Goal: Task Accomplishment & Management: Complete application form

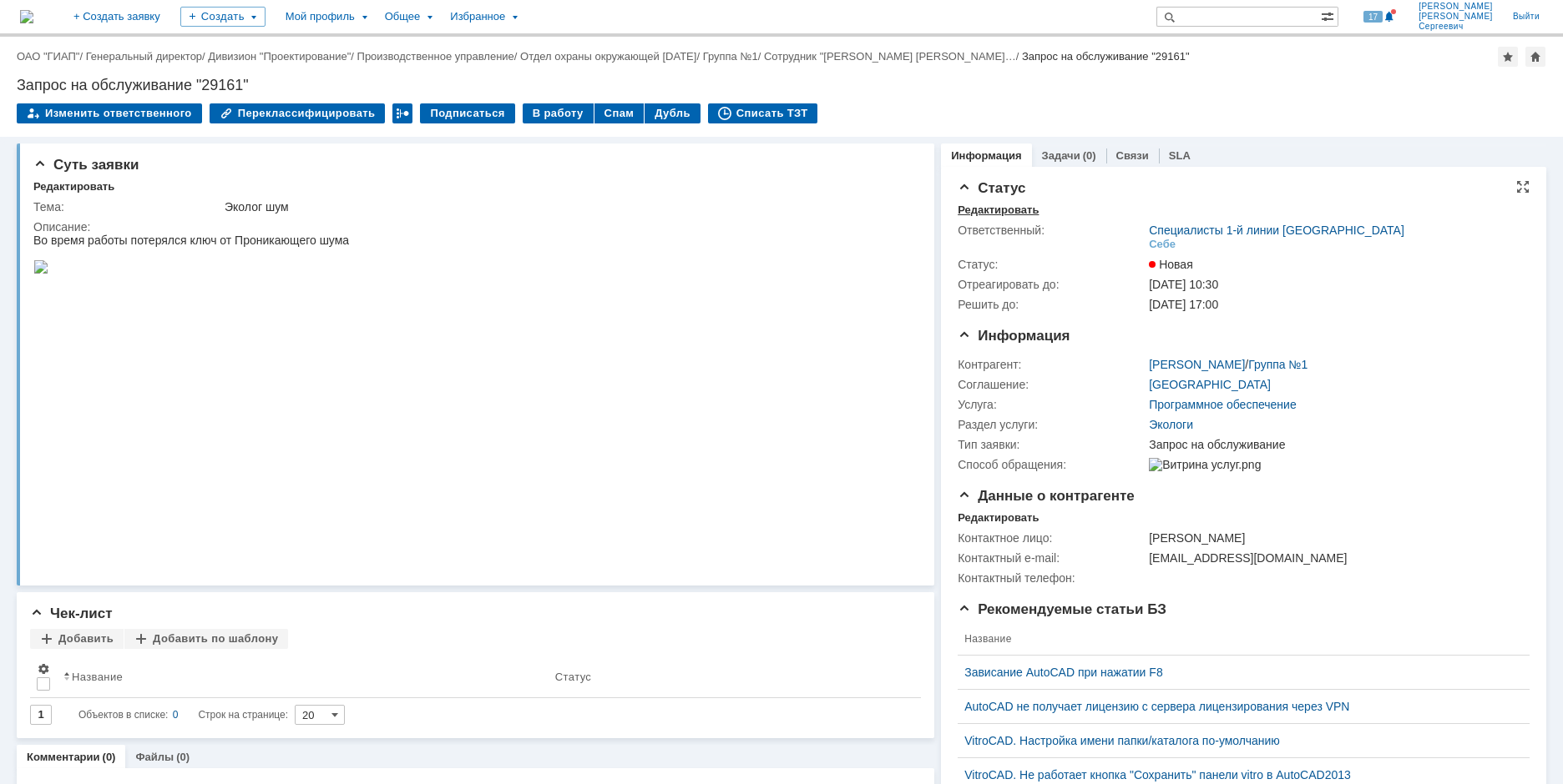
click at [962, 211] on div "Редактировать" at bounding box center [997, 211] width 81 height 14
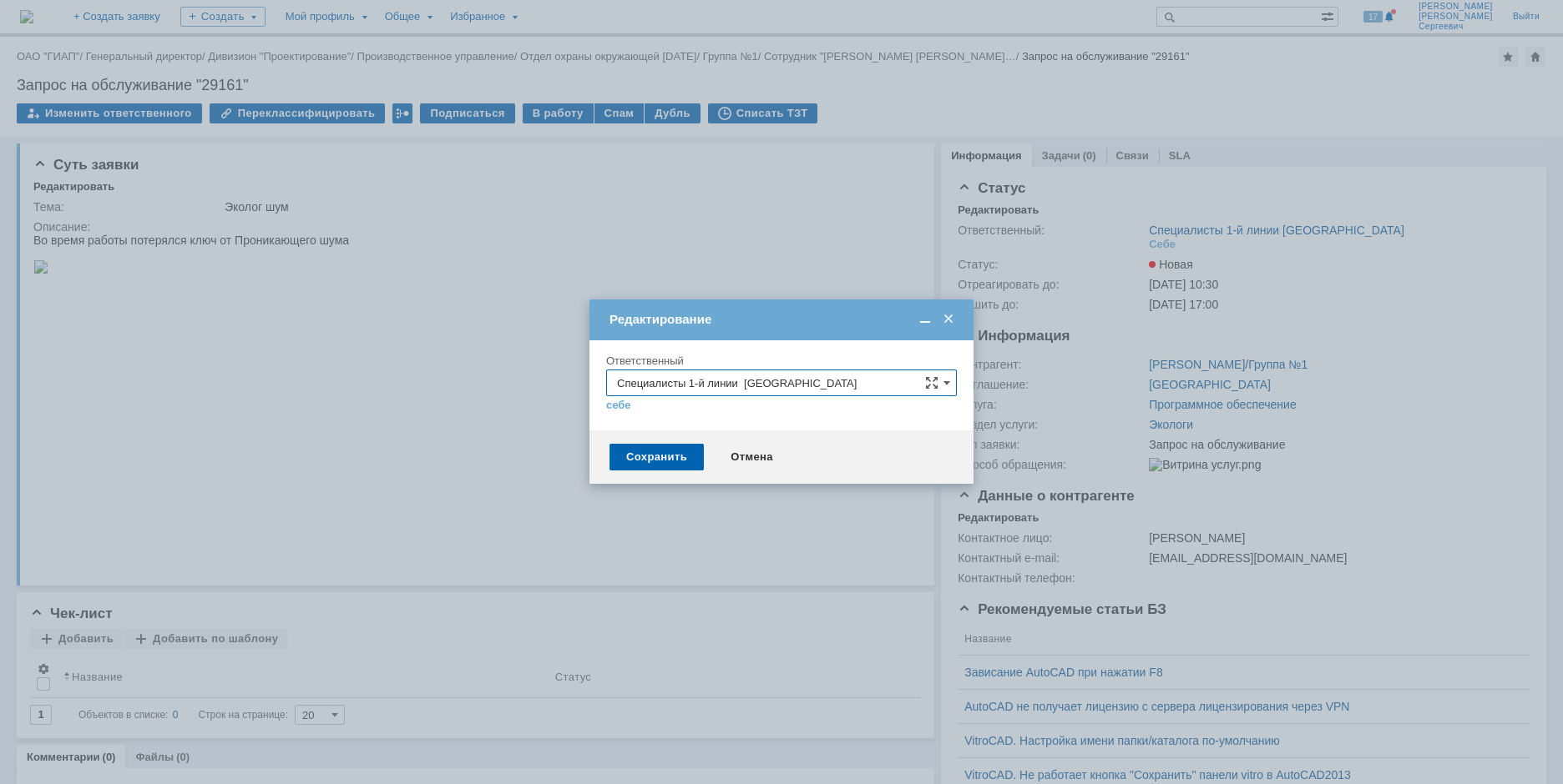
click at [802, 386] on input "Специалисты 1-й линии Дзержинск" at bounding box center [781, 383] width 350 height 27
click at [788, 443] on span "Специалисты 2-й линии САПР [GEOGRAPHIC_DATA]" at bounding box center [781, 443] width 329 height 14
type input "Специалисты 2-й линии САПР [GEOGRAPHIC_DATA]"
click at [637, 459] on div "Сохранить" at bounding box center [656, 457] width 94 height 27
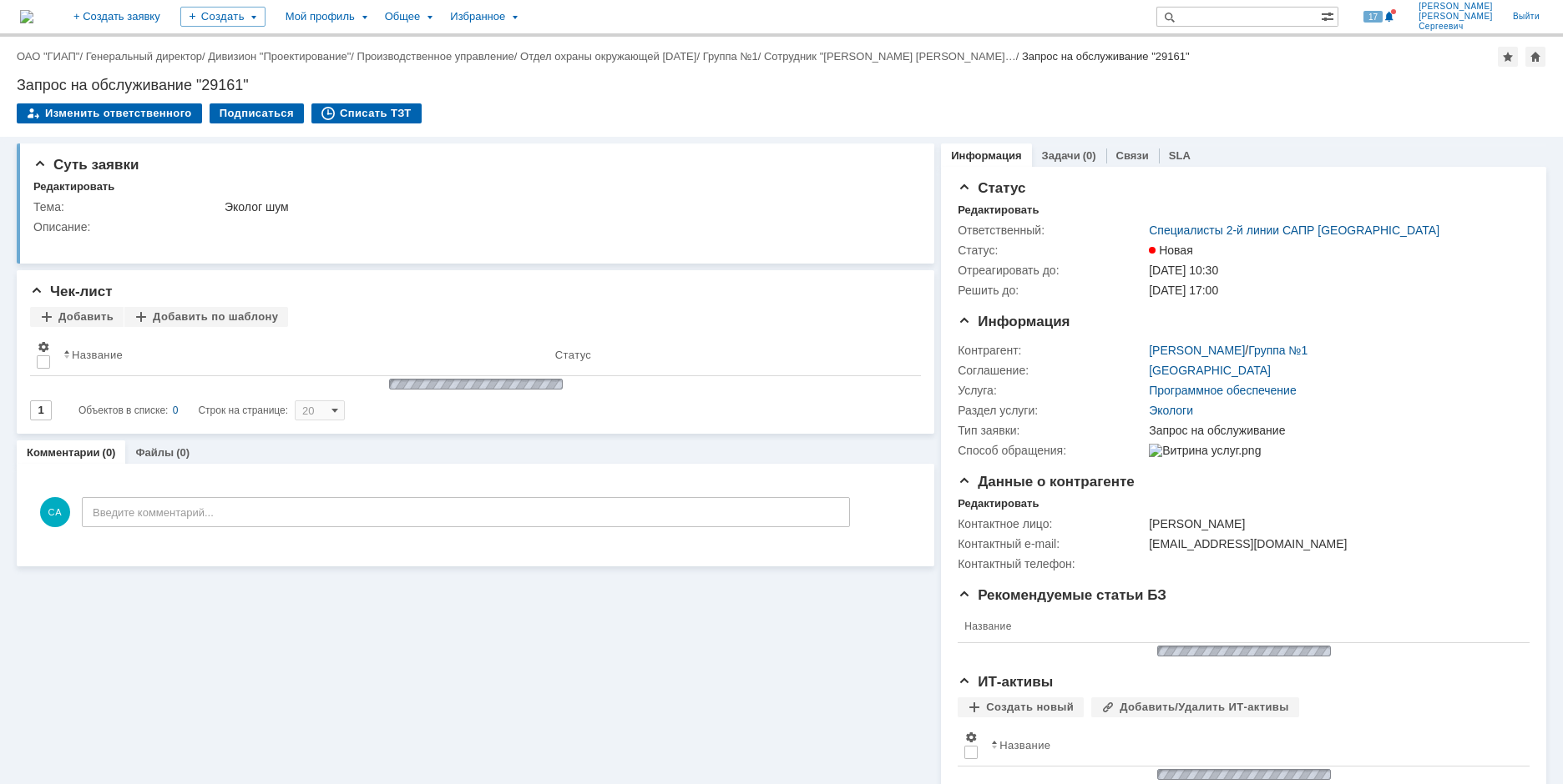
scroll to position [0, 0]
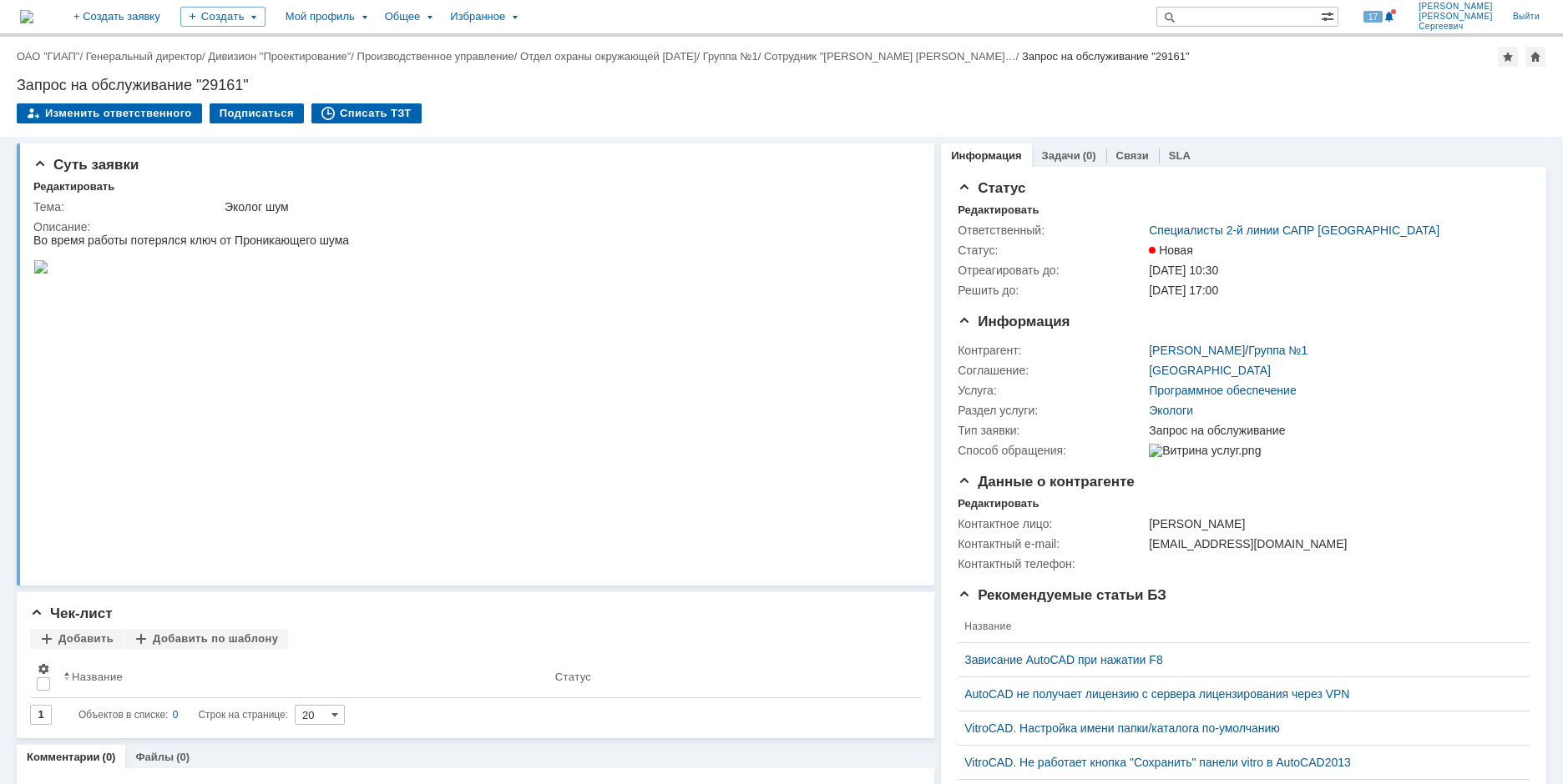
click at [33, 16] on img at bounding box center [27, 16] width 14 height 14
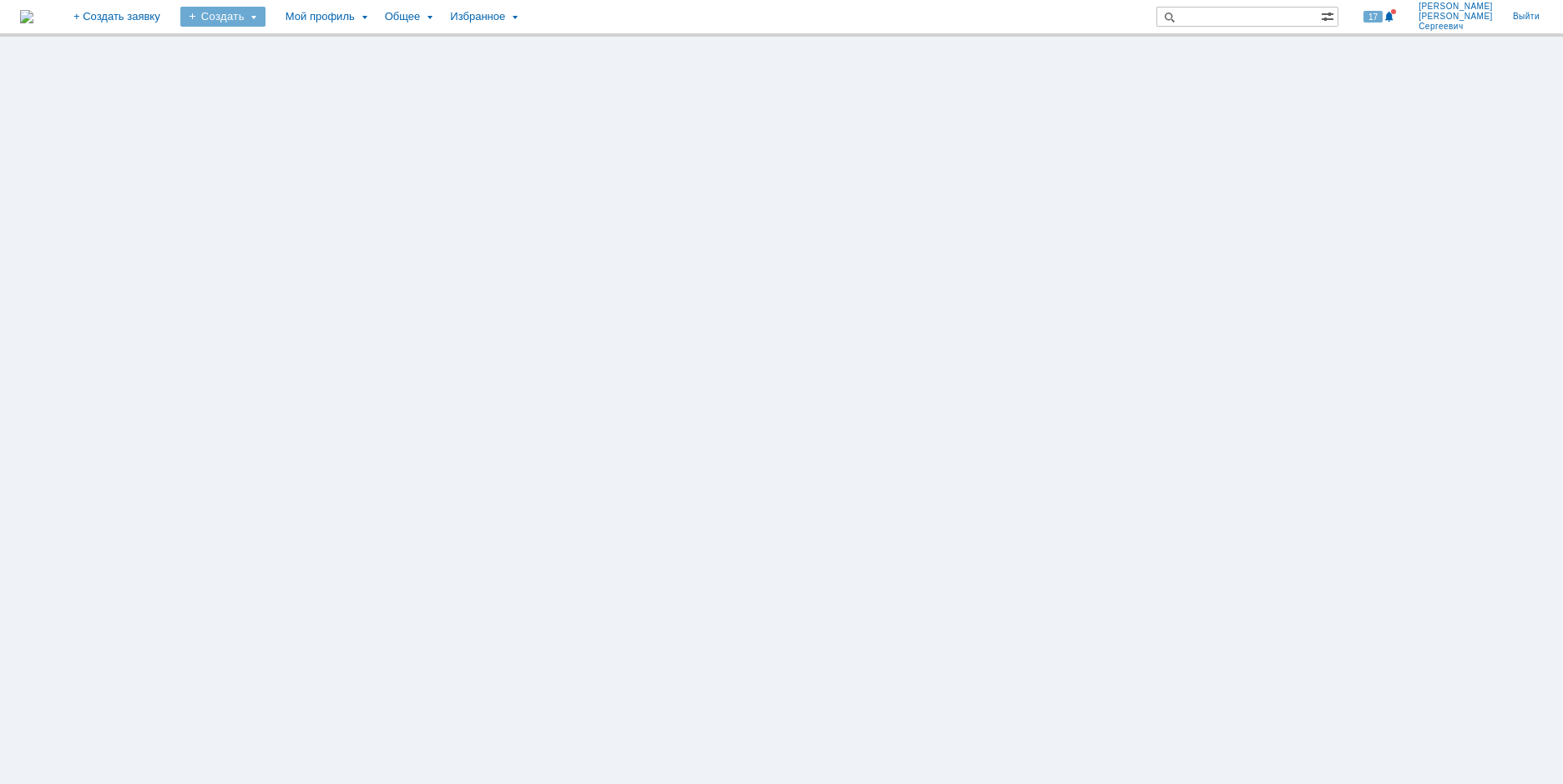
click at [265, 18] on div "Создать" at bounding box center [223, 16] width 85 height 20
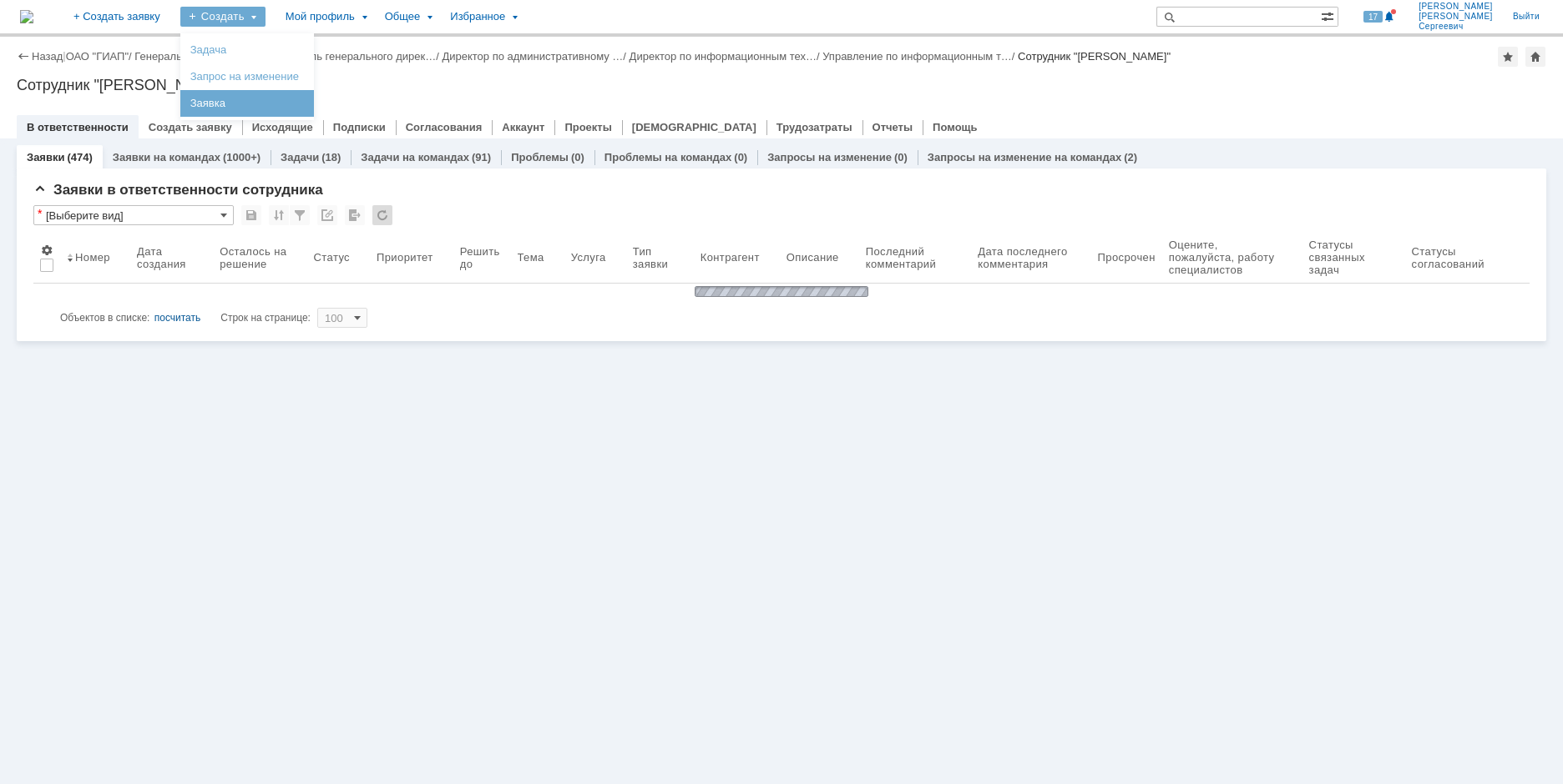
click at [294, 98] on link "Заявка" at bounding box center [247, 103] width 127 height 20
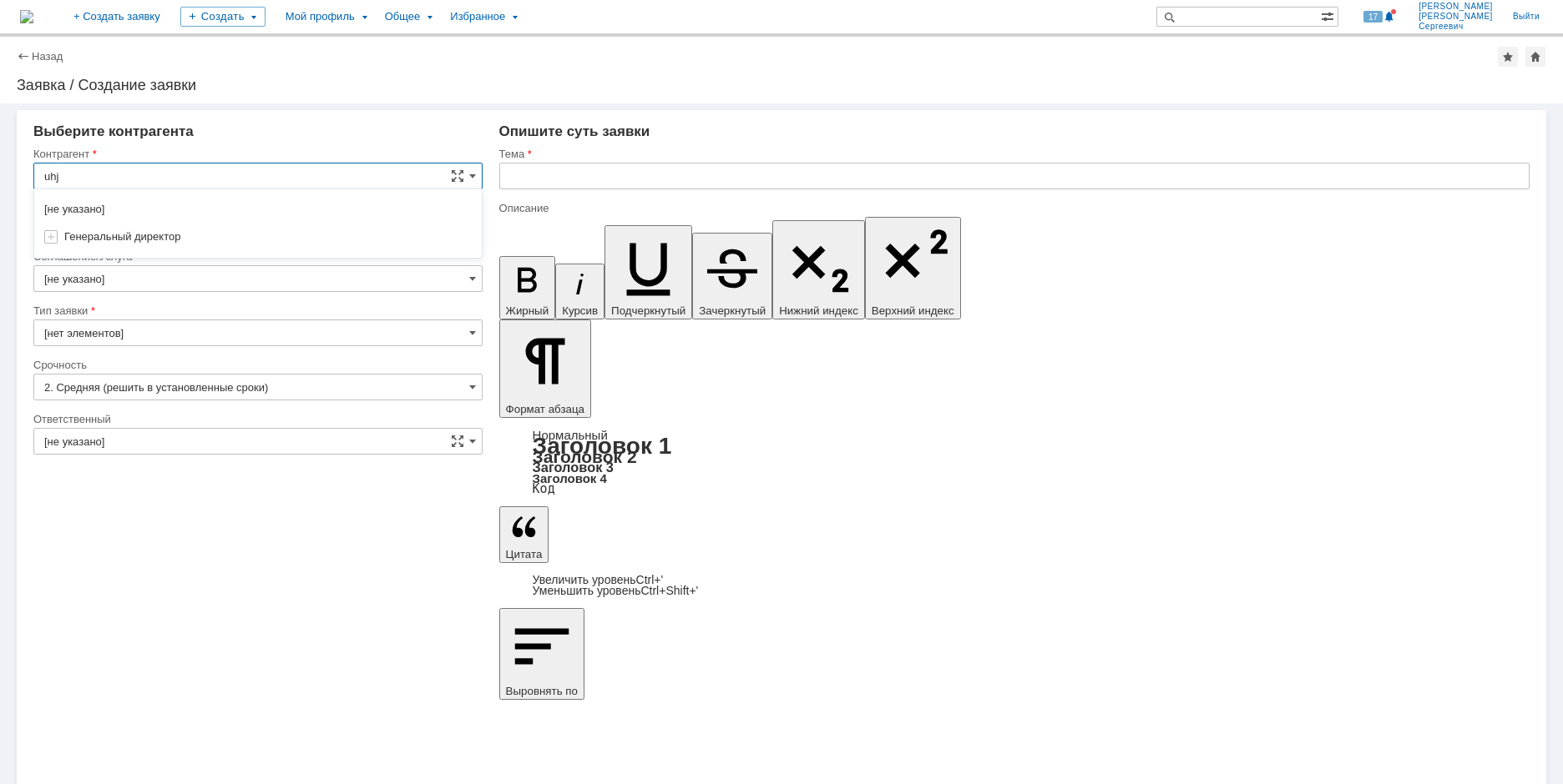
drag, startPoint x: 126, startPoint y: 177, endPoint x: 15, endPoint y: 173, distance: 111.1
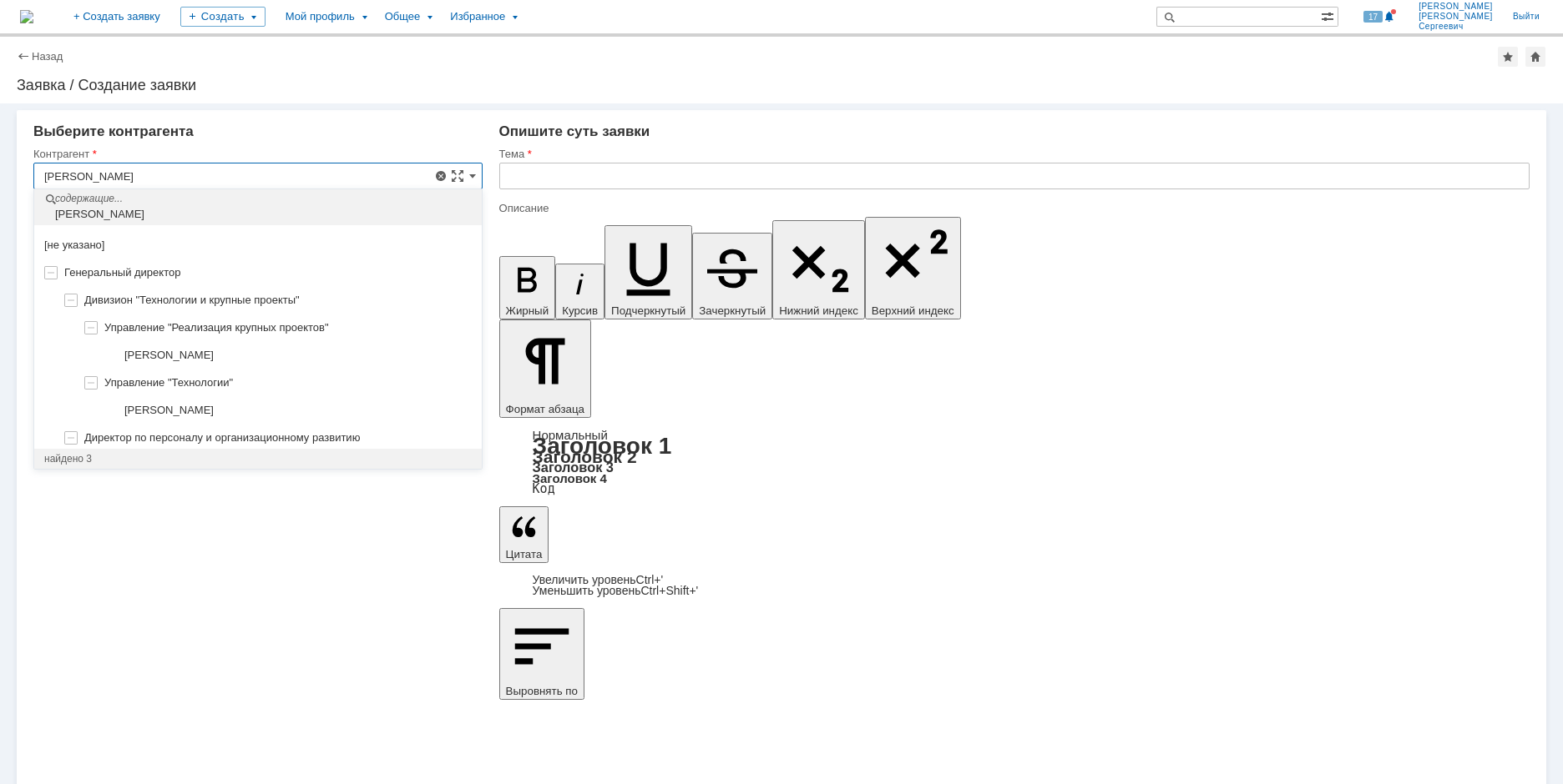
click at [52, 235] on div "[не указано]" at bounding box center [257, 245] width 448 height 27
type input "[не указано]"
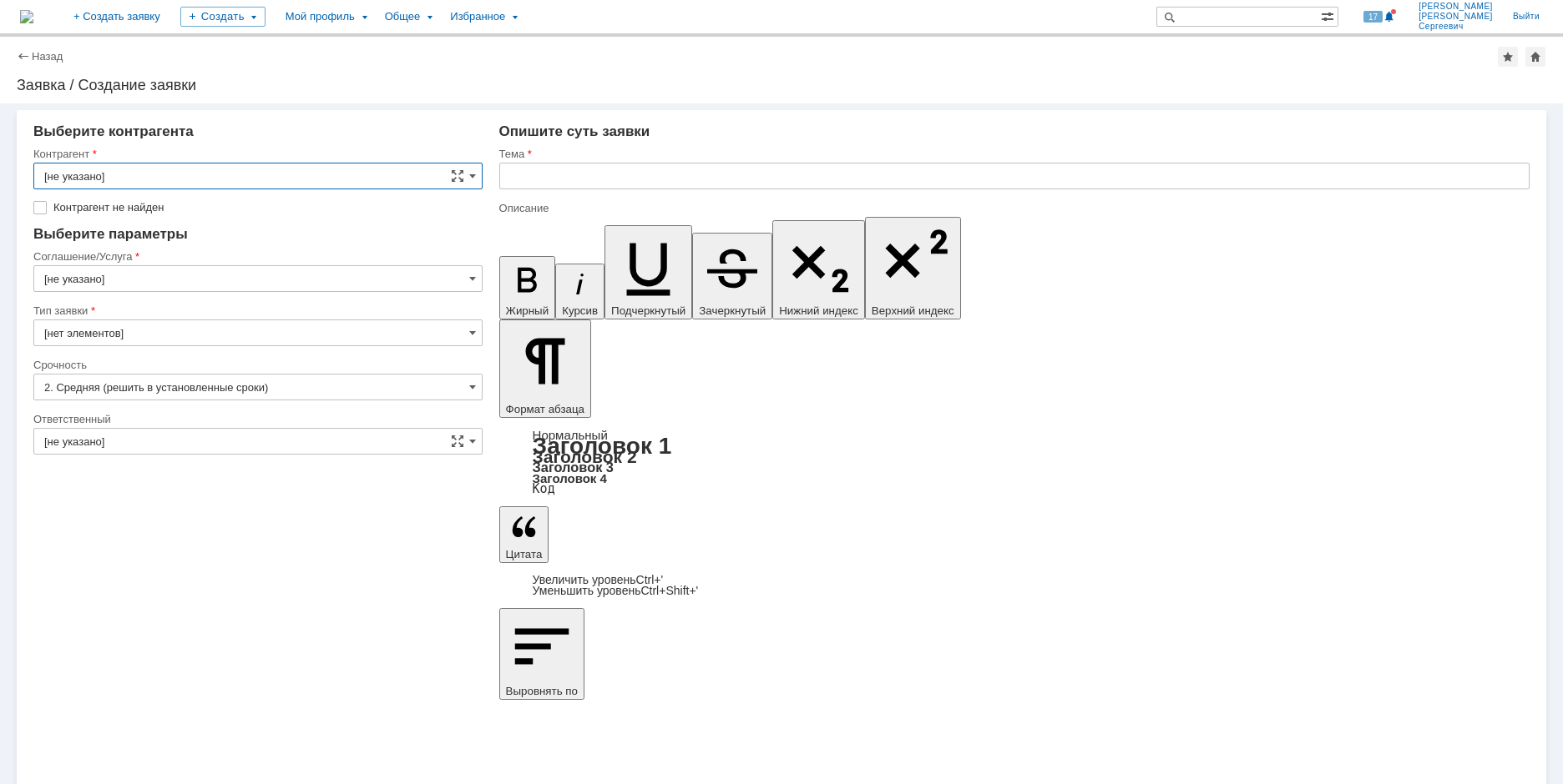
click at [122, 172] on input "[не указано]" at bounding box center [257, 177] width 449 height 27
type input "горлов"
click at [315, 174] on input "горлов" at bounding box center [257, 177] width 449 height 27
click at [177, 181] on input "[не указано]" at bounding box center [257, 177] width 449 height 27
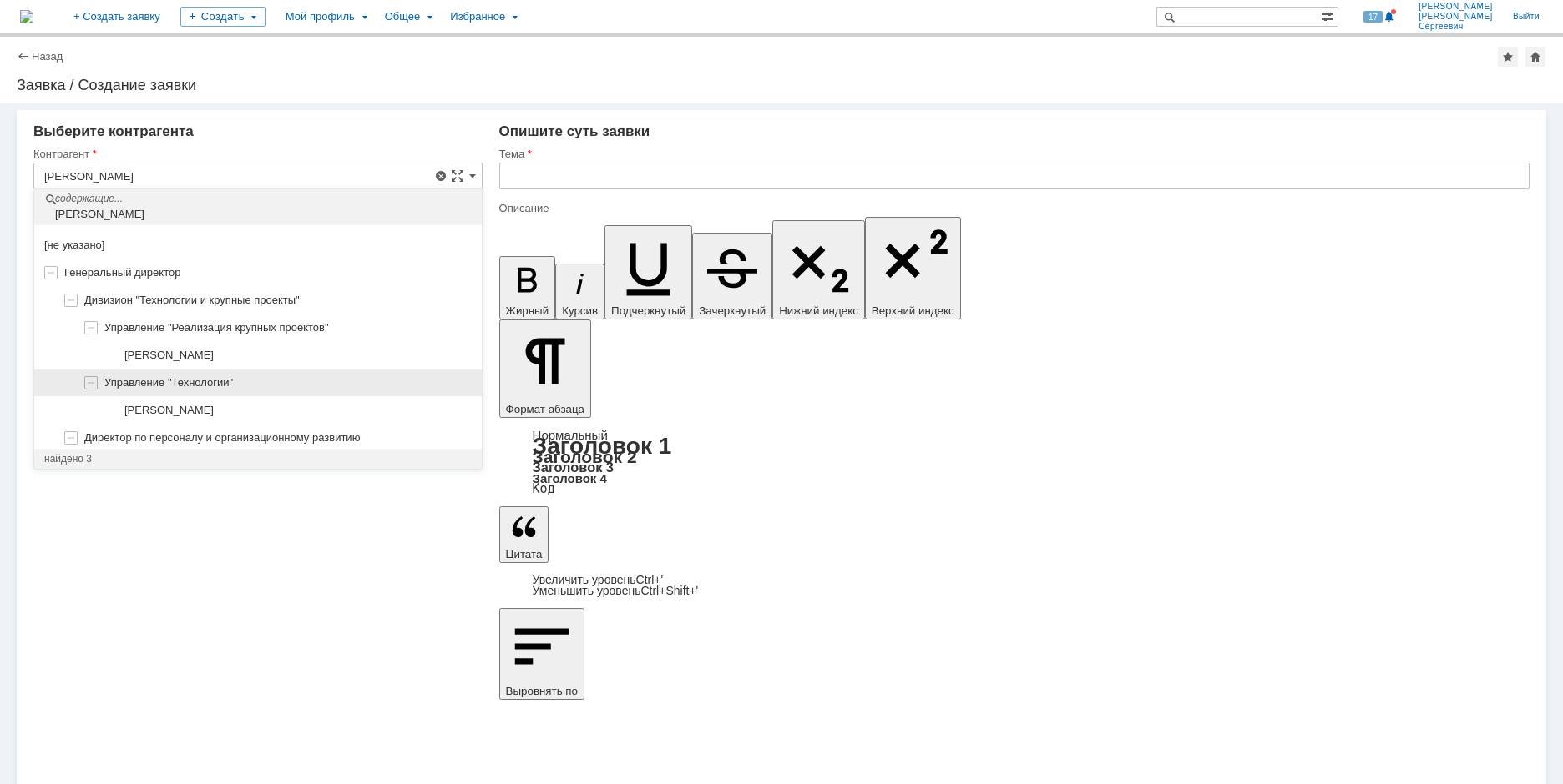
scroll to position [92, 0]
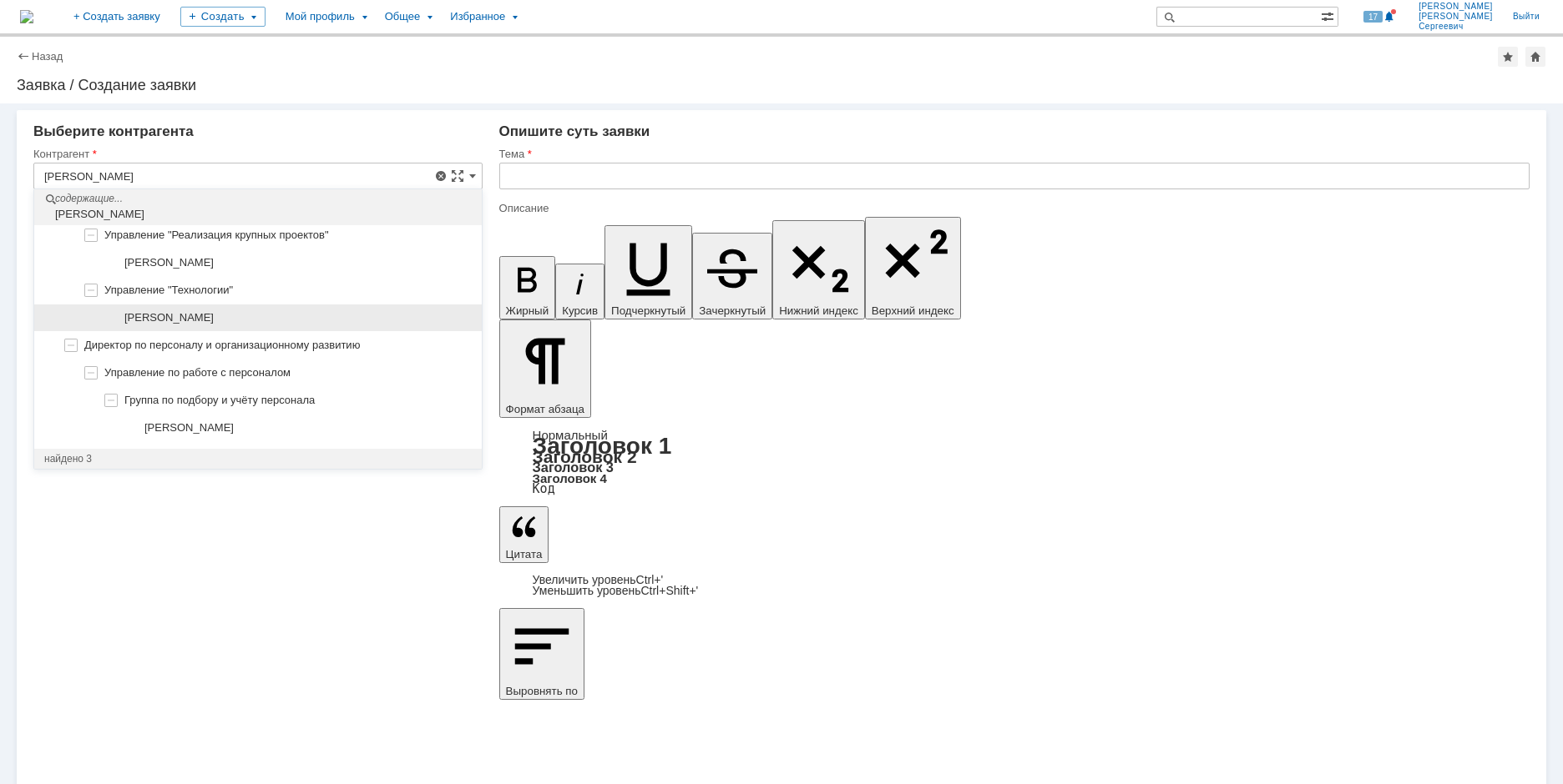
click at [253, 324] on div "Горлов Андрей Сергеевич" at bounding box center [298, 318] width 348 height 14
type input "Горлов Андрей Сергеевич"
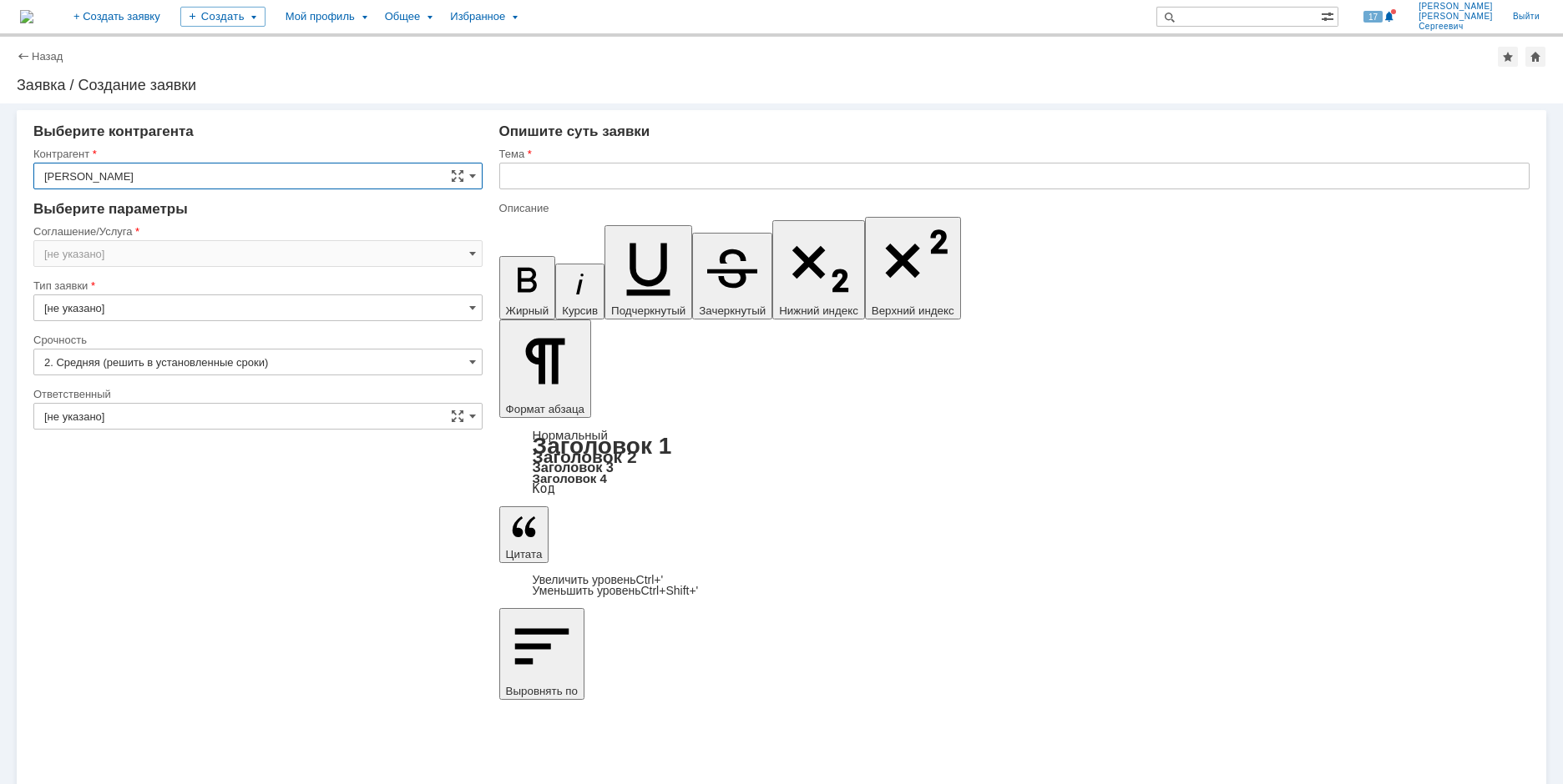
type input "Москва"
click at [248, 255] on input "Москва" at bounding box center [257, 254] width 449 height 27
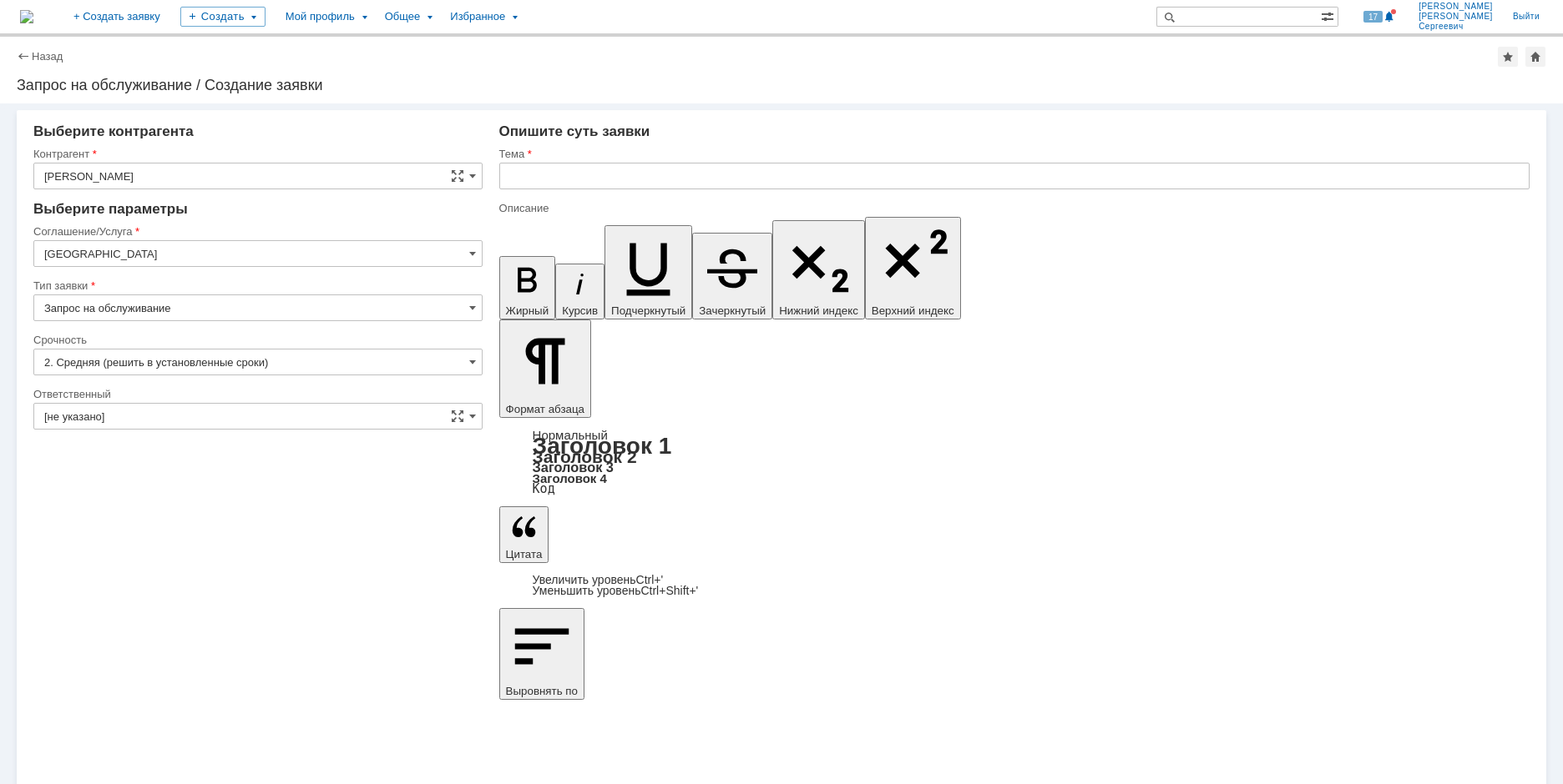
type input "Москва"
click at [211, 419] on input "[не указано]" at bounding box center [257, 416] width 449 height 27
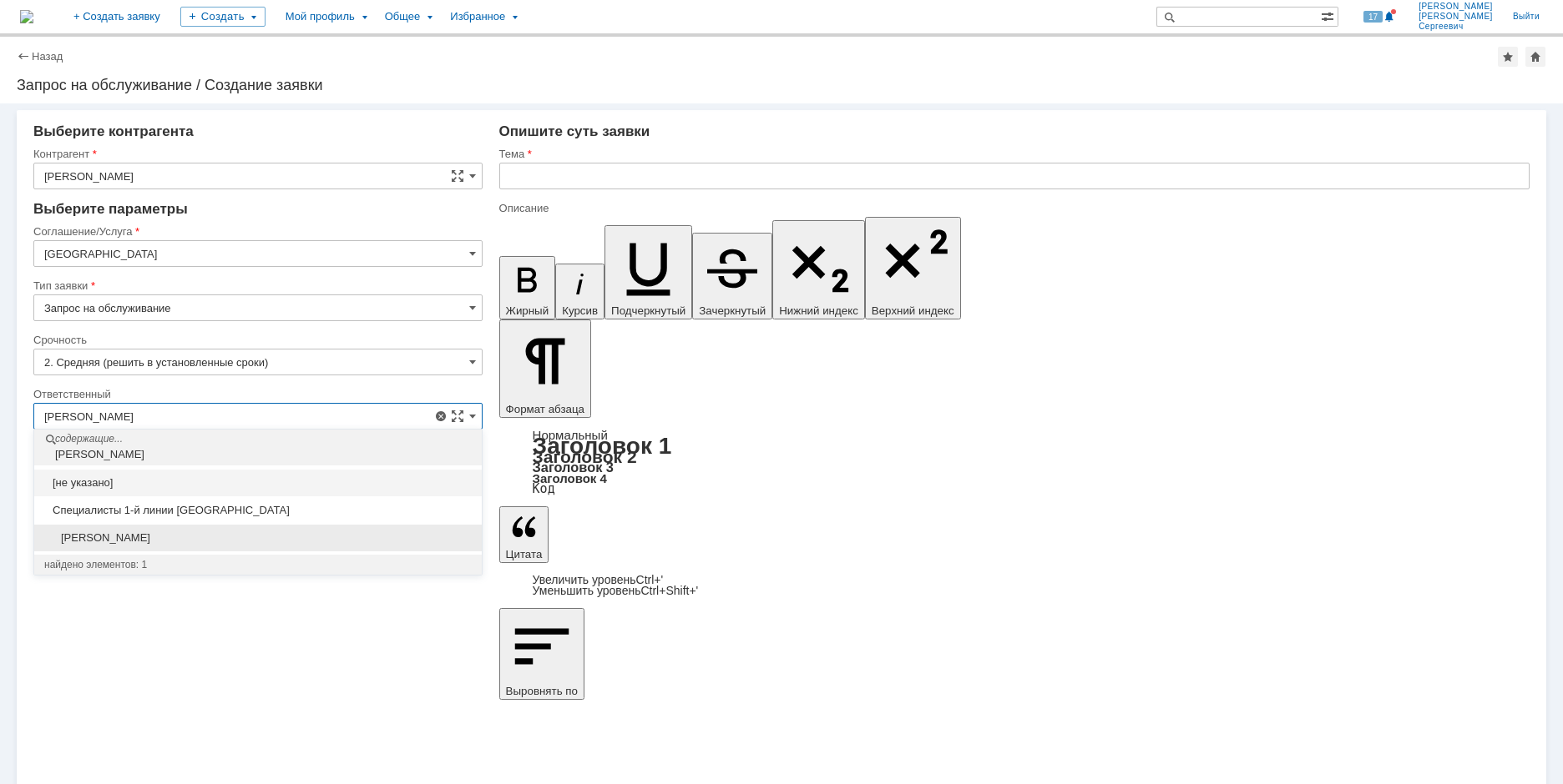
click at [246, 531] on div "Сидоров Андрей Сергеевич" at bounding box center [257, 539] width 448 height 27
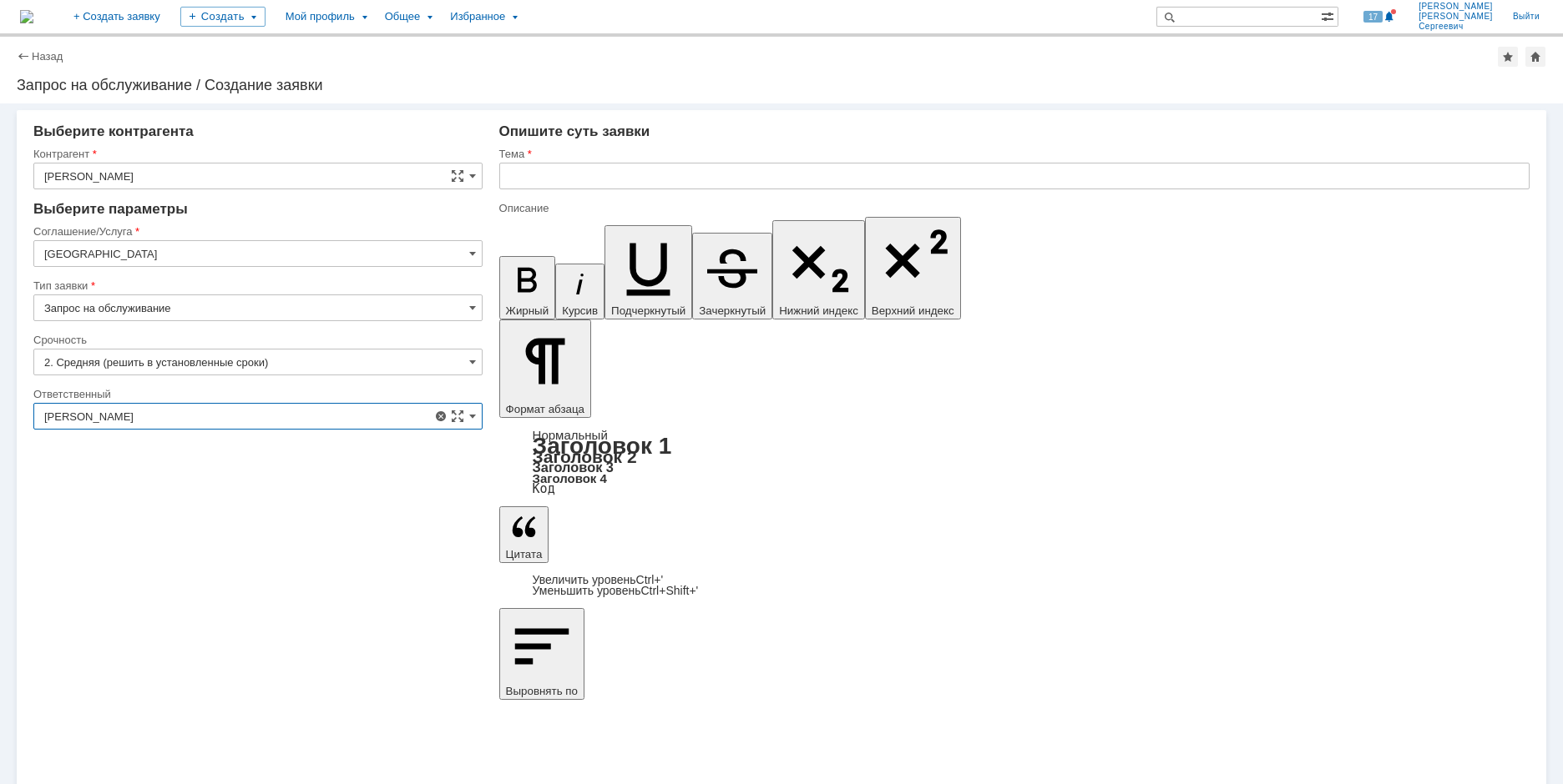
type input "Сидоров Андрей Сергеевич"
click at [565, 180] on input "text" at bounding box center [1014, 177] width 1030 height 27
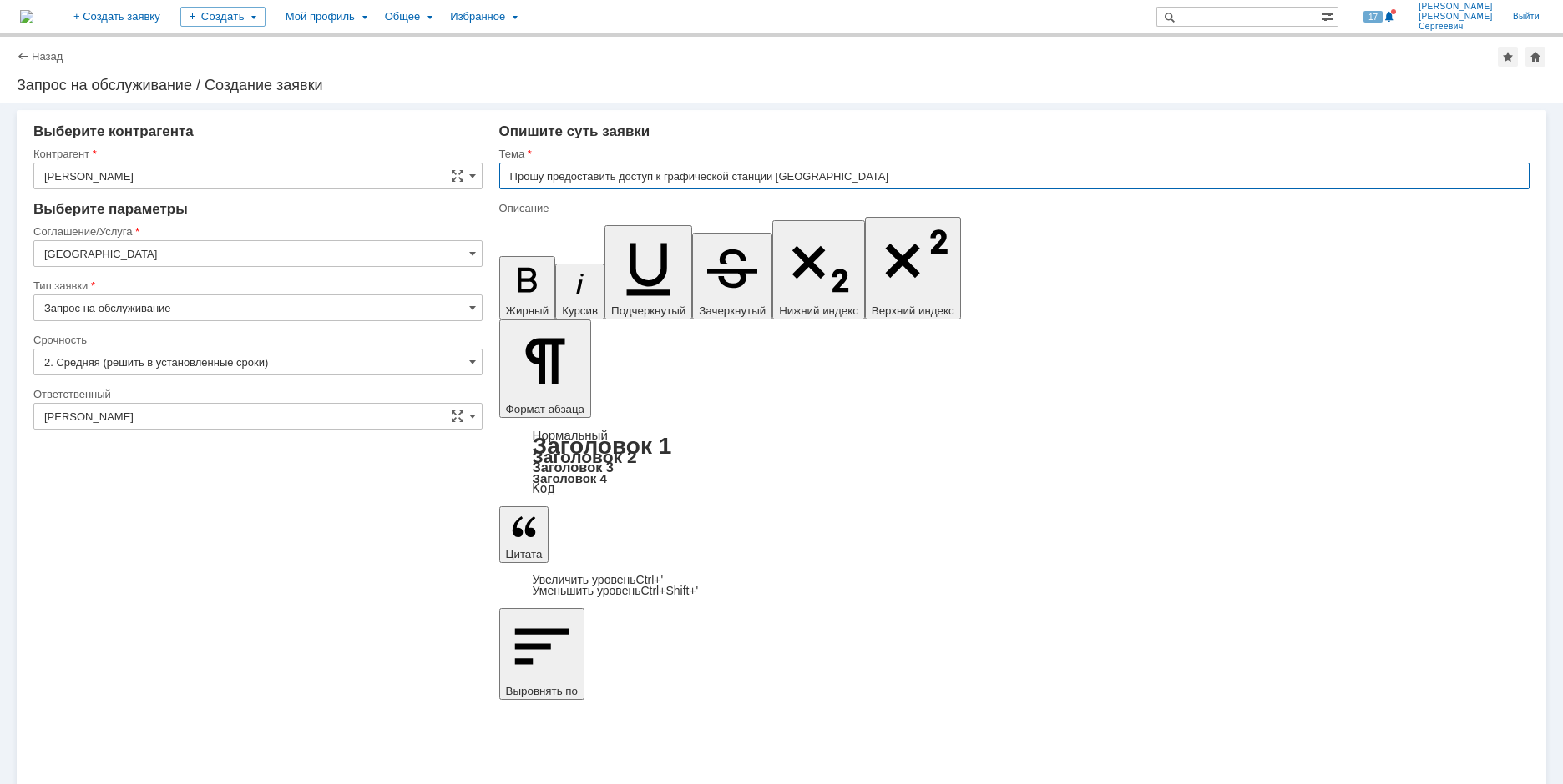
drag, startPoint x: 833, startPoint y: 176, endPoint x: 786, endPoint y: 177, distance: 47.0
click at [786, 177] on input "Прошу предоставить доступ к графической станции RUDZWCP0202" at bounding box center [1014, 177] width 1030 height 27
click at [789, 176] on input "Прошу предоставить доступ к графической станции R0202" at bounding box center [1014, 177] width 1030 height 27
type input "Прошу предоставить доступ к графической станции 202"
click at [127, 255] on input "Москва" at bounding box center [257, 254] width 449 height 27
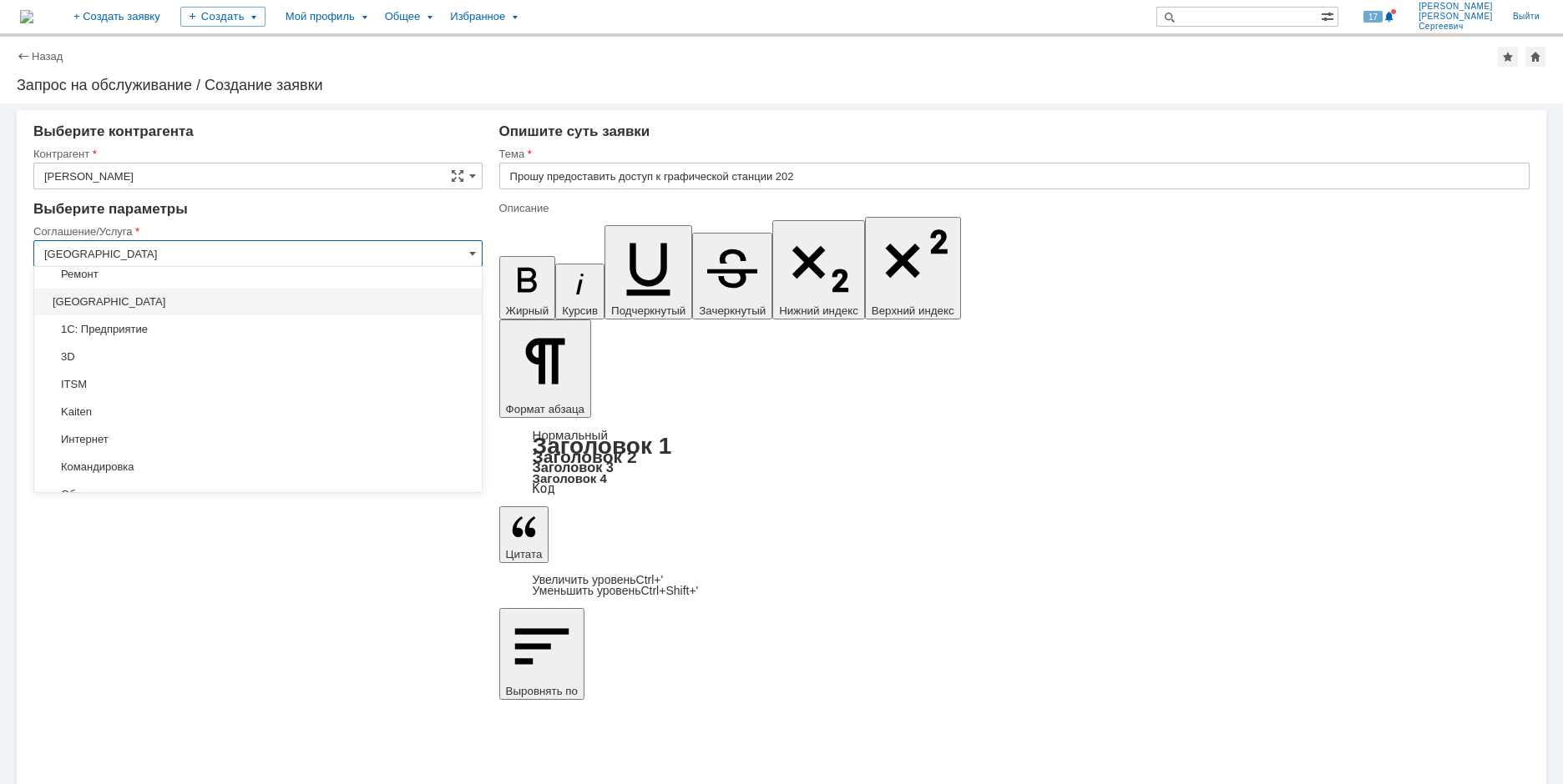
scroll to position [16, 0]
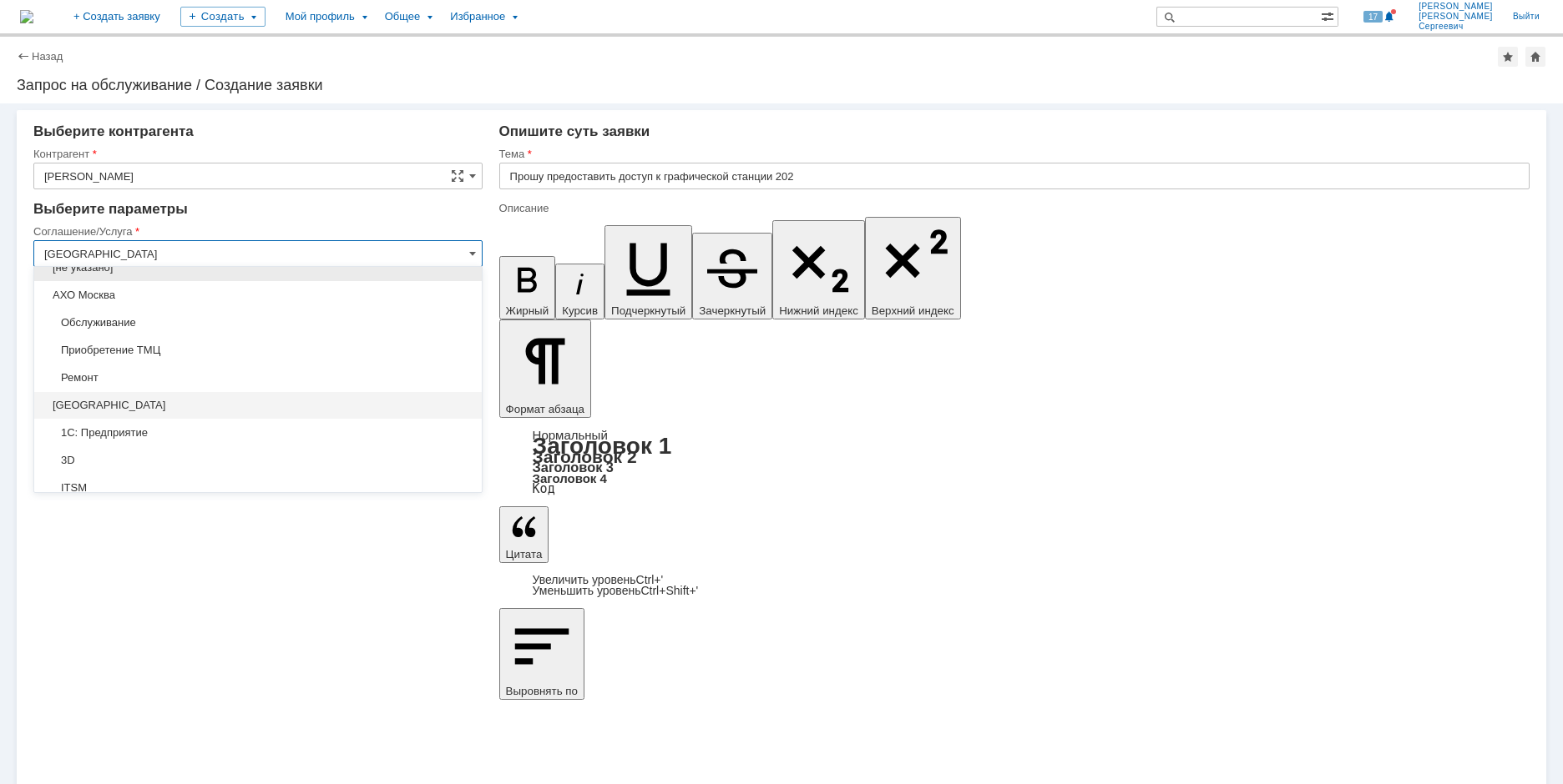
click at [406, 633] on div "Внимание! Выберите контрагента Контрагент Горлов Андрей Сергеевич Контрагент не…" at bounding box center [782, 444] width 1563 height 681
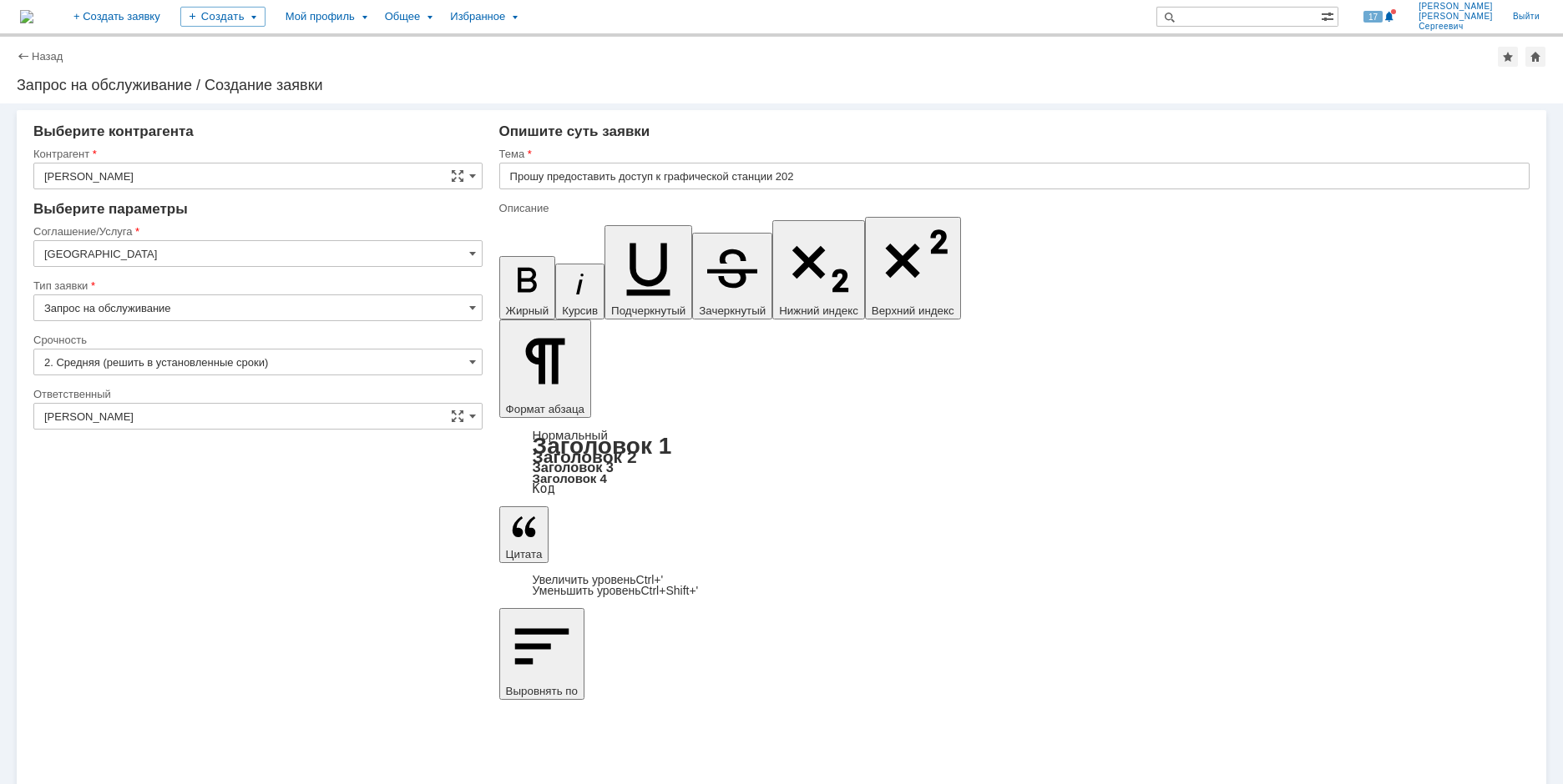
type input "Москва"
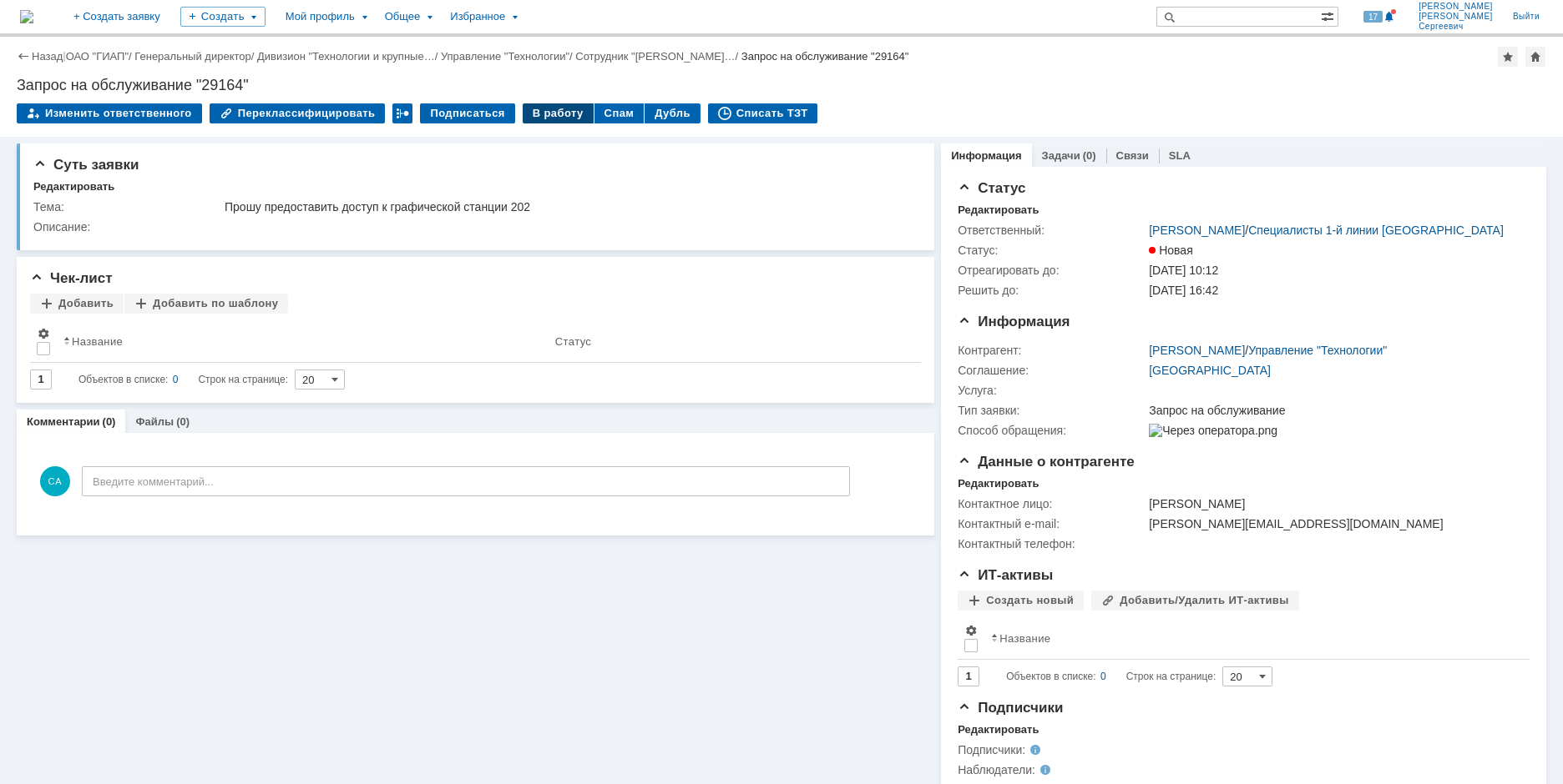
click at [549, 117] on div "В работу" at bounding box center [557, 114] width 71 height 20
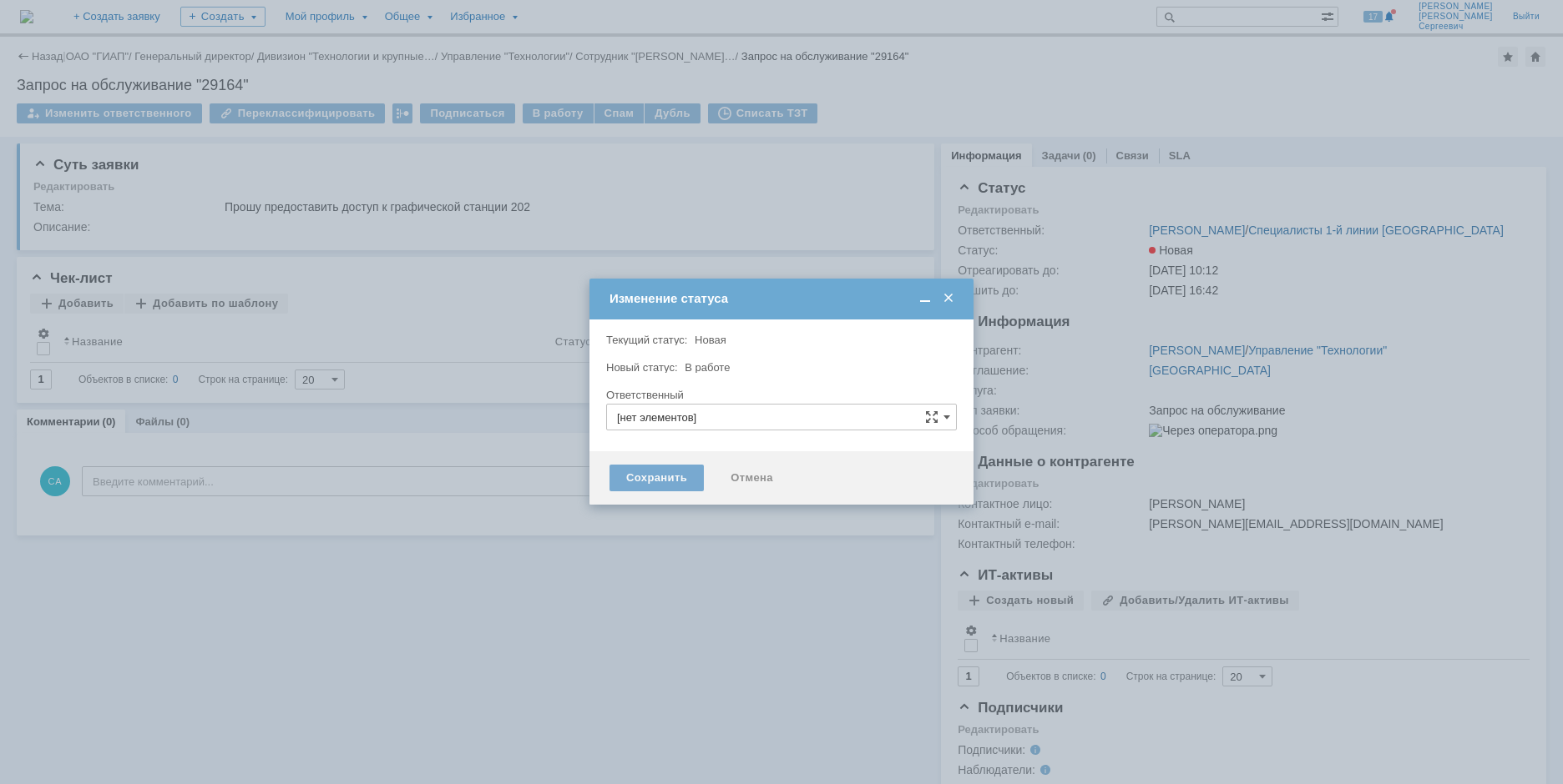
type input "Сидоров Андрей Сергеевич"
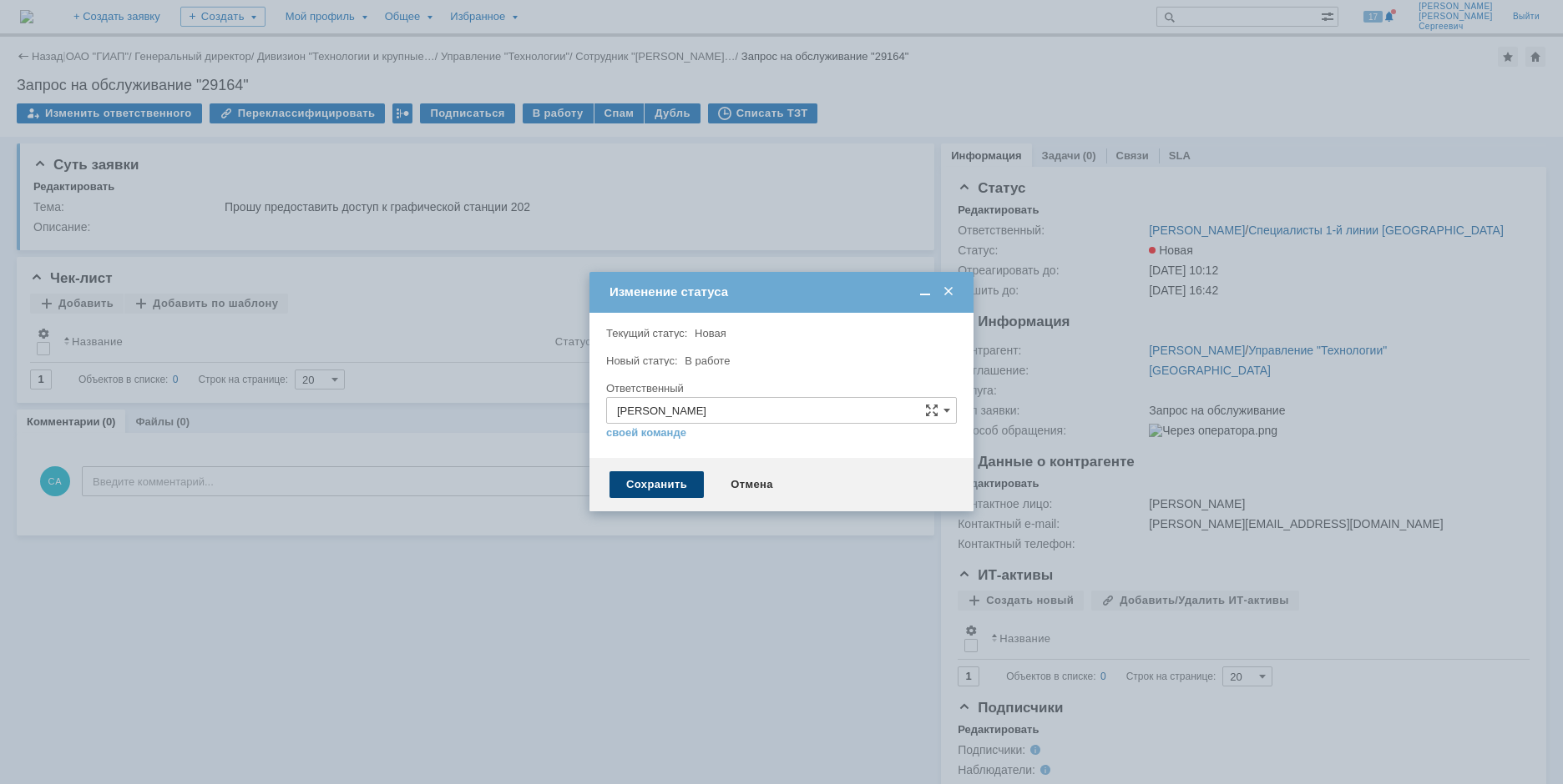
click at [624, 481] on div "Сохранить" at bounding box center [656, 485] width 94 height 27
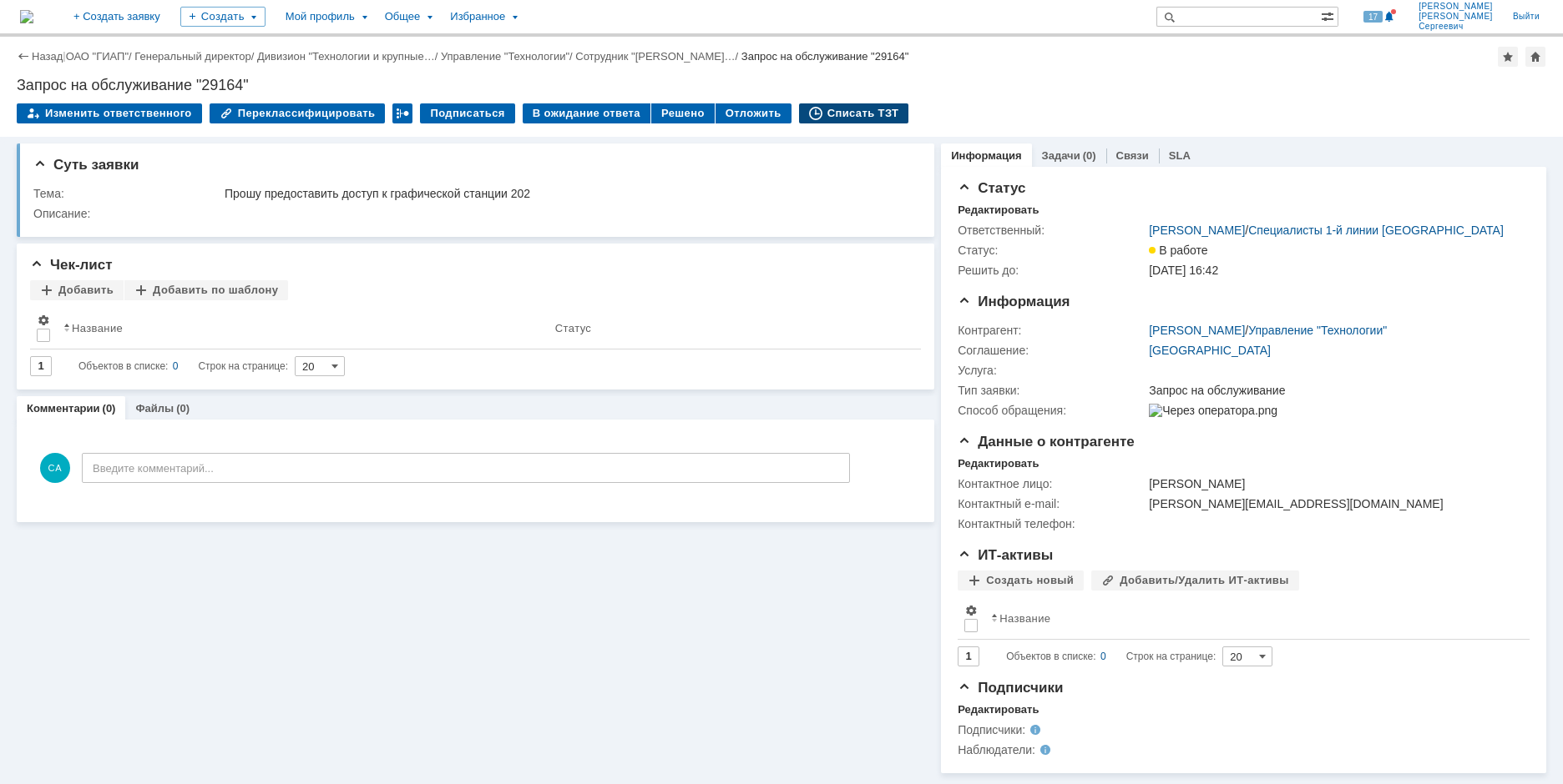
click at [826, 111] on div "Списать ТЗТ" at bounding box center [853, 114] width 110 height 20
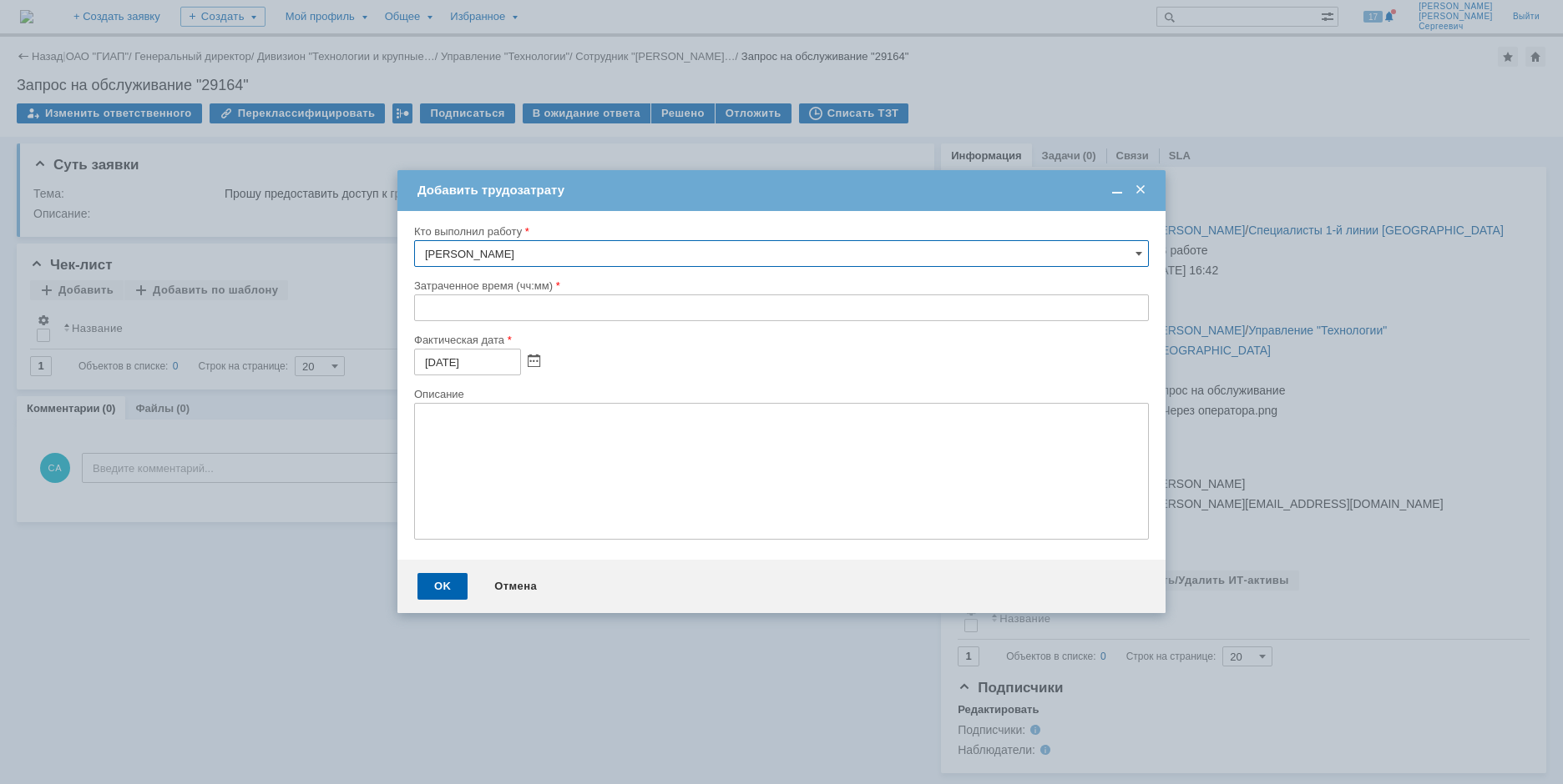
click at [418, 307] on input "text" at bounding box center [781, 309] width 735 height 27
type input "00:10"
click at [419, 590] on div "OK" at bounding box center [443, 587] width 50 height 27
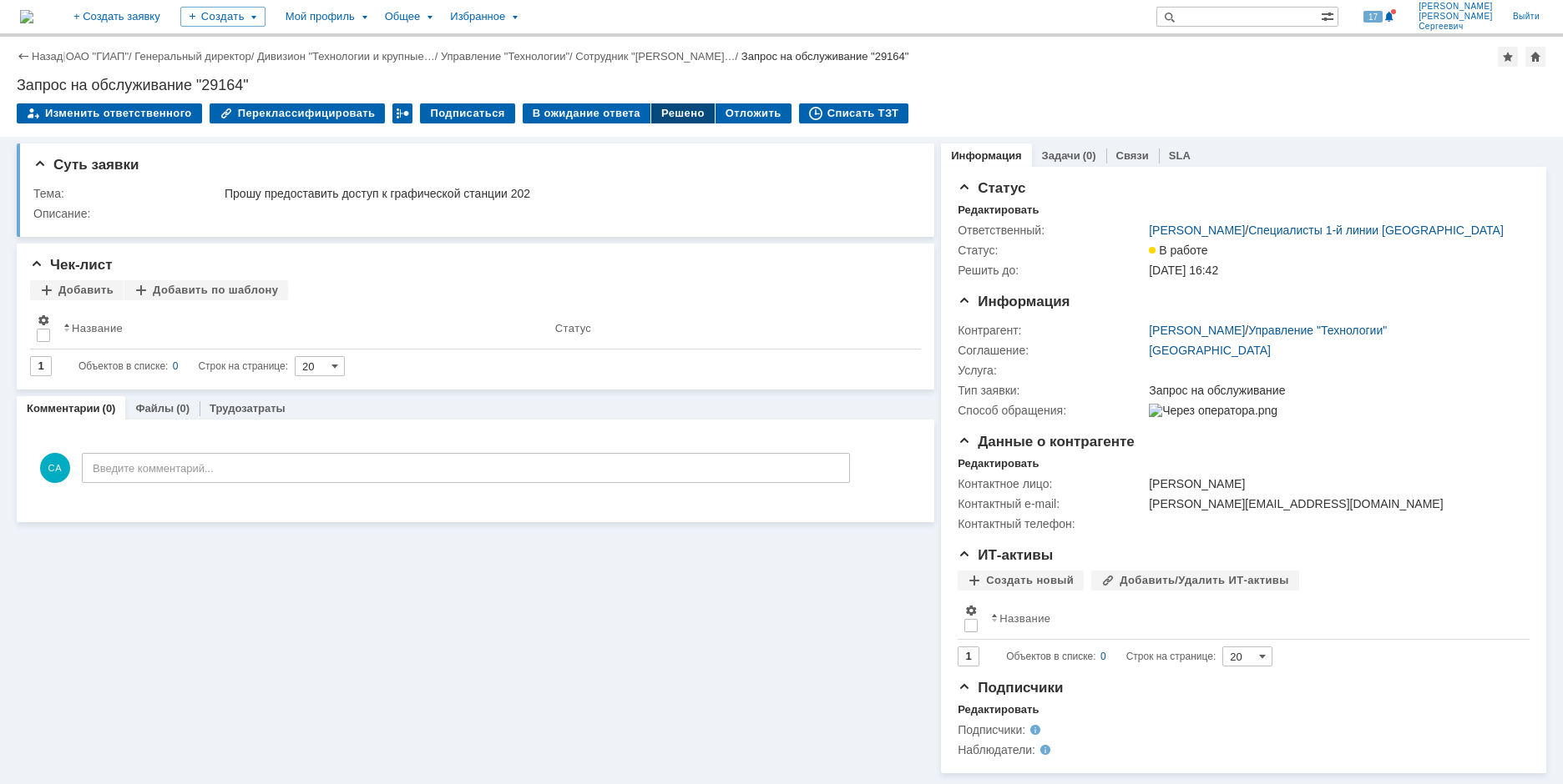
click at [666, 116] on div "Решено" at bounding box center [682, 114] width 63 height 20
